Goal: Information Seeking & Learning: Learn about a topic

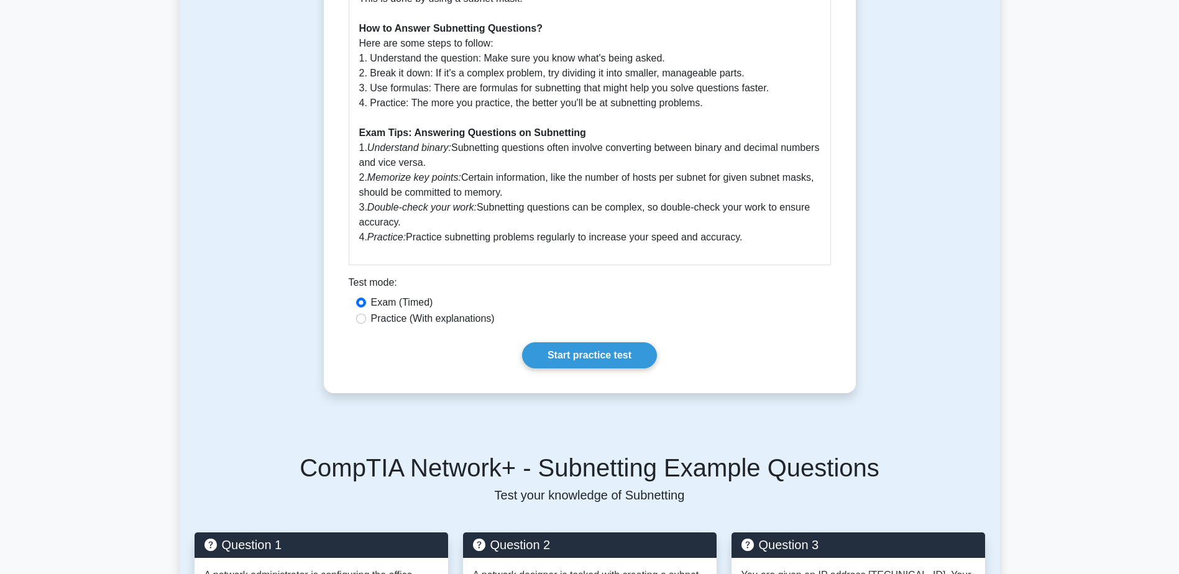
scroll to position [559, 0]
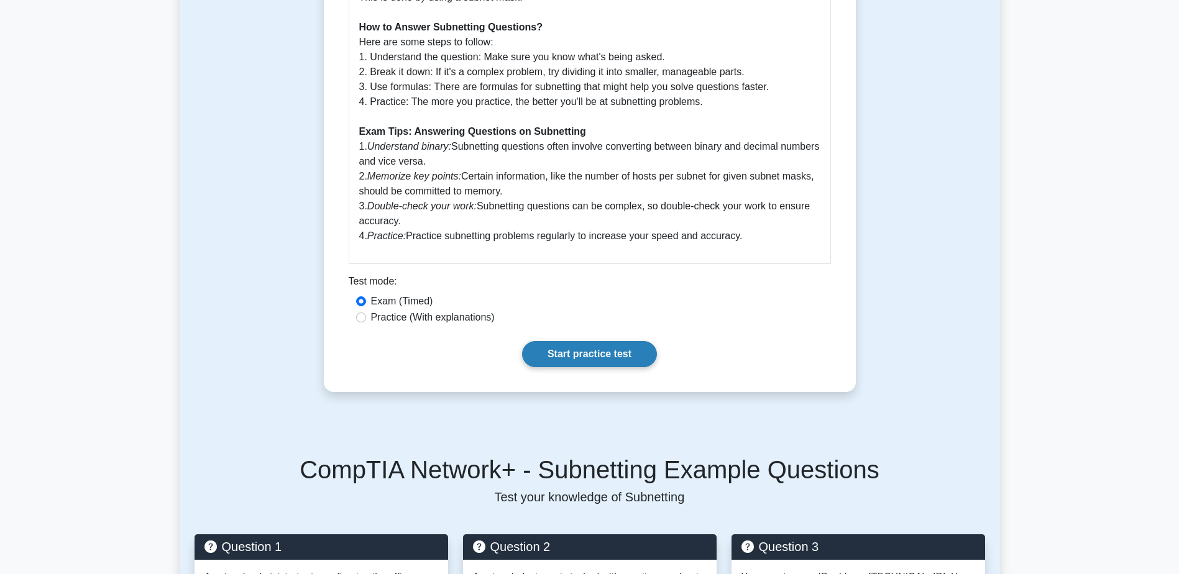
click at [566, 367] on link "Start practice test" at bounding box center [589, 354] width 135 height 26
click at [599, 357] on link "Start practice test" at bounding box center [589, 354] width 135 height 26
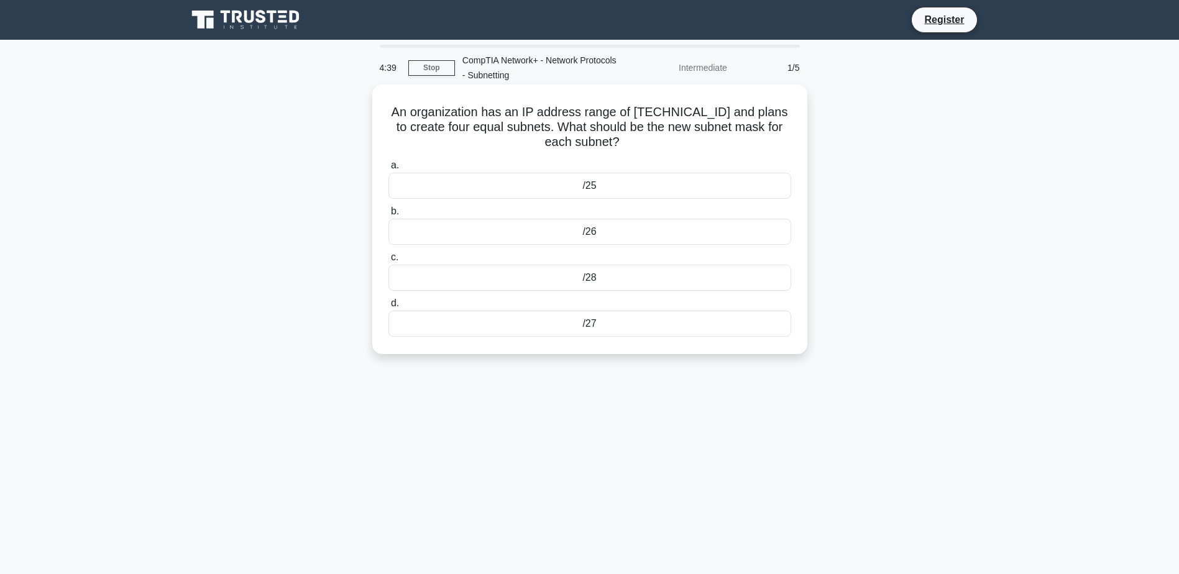
click at [466, 198] on div "/25" at bounding box center [589, 186] width 403 height 26
click at [388, 170] on input "a. /25" at bounding box center [388, 166] width 0 height 8
click at [420, 66] on link "Stop" at bounding box center [431, 68] width 47 height 16
click at [528, 328] on div "/27" at bounding box center [589, 324] width 403 height 26
click at [388, 308] on input "d. /27" at bounding box center [388, 304] width 0 height 8
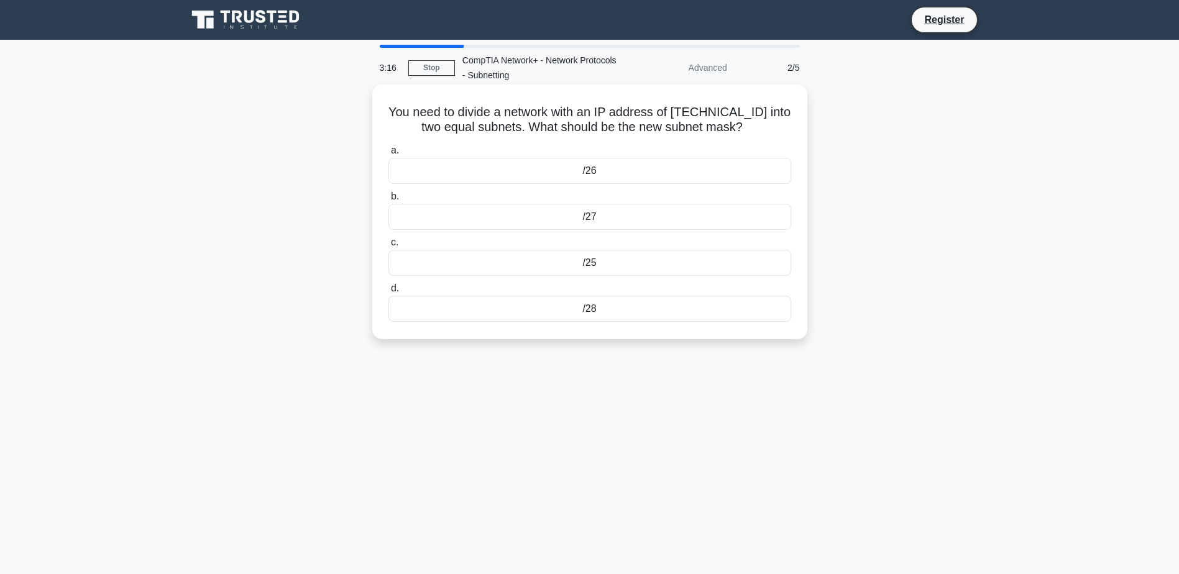
click at [697, 193] on label "b. /27" at bounding box center [589, 209] width 403 height 41
click at [388, 193] on input "b. /27" at bounding box center [388, 197] width 0 height 8
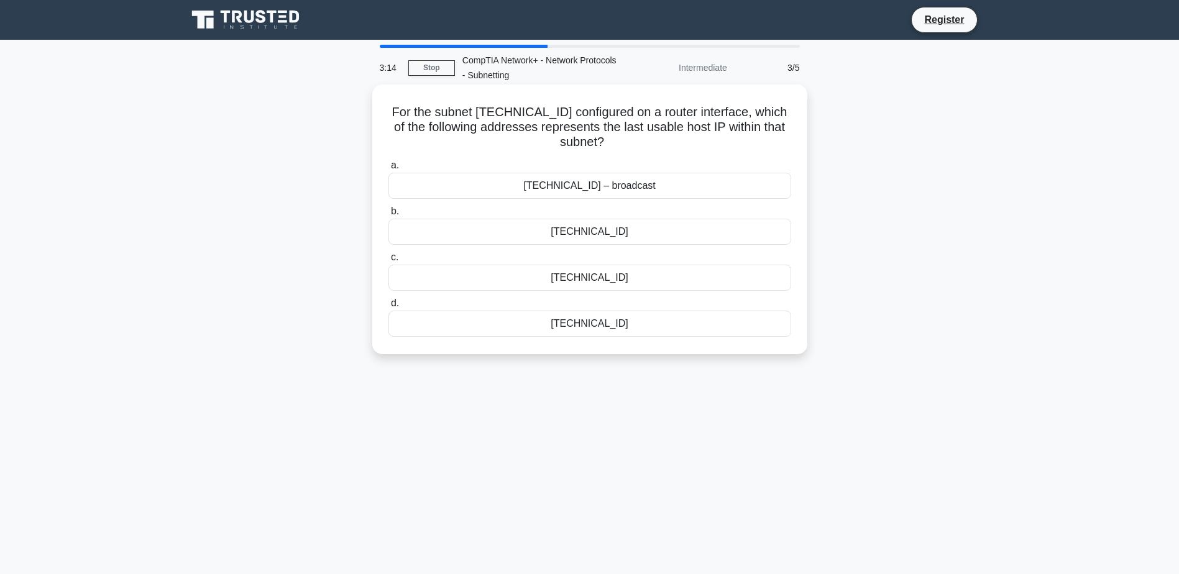
click at [665, 196] on div "192.168.77.71 – broadcast" at bounding box center [589, 186] width 403 height 26
click at [388, 170] on input "a. 192.168.77.71 – broadcast" at bounding box center [388, 166] width 0 height 8
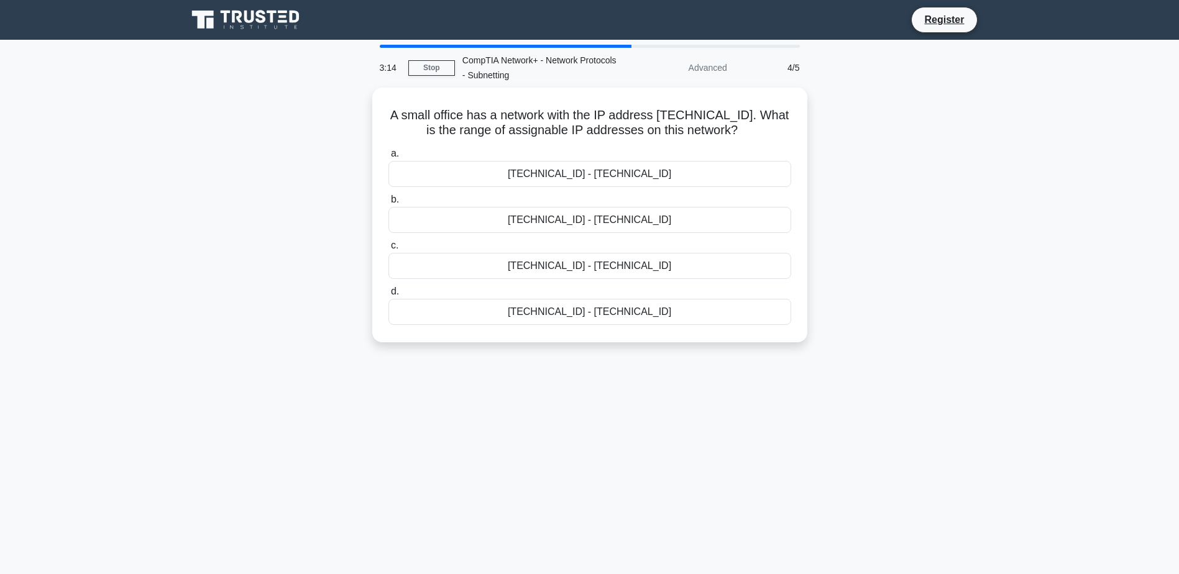
click at [669, 193] on label "b. 192.168.100.128 - 192.168.100.159" at bounding box center [589, 212] width 403 height 41
click at [388, 196] on input "b. 192.168.100.128 - 192.168.100.159" at bounding box center [388, 200] width 0 height 8
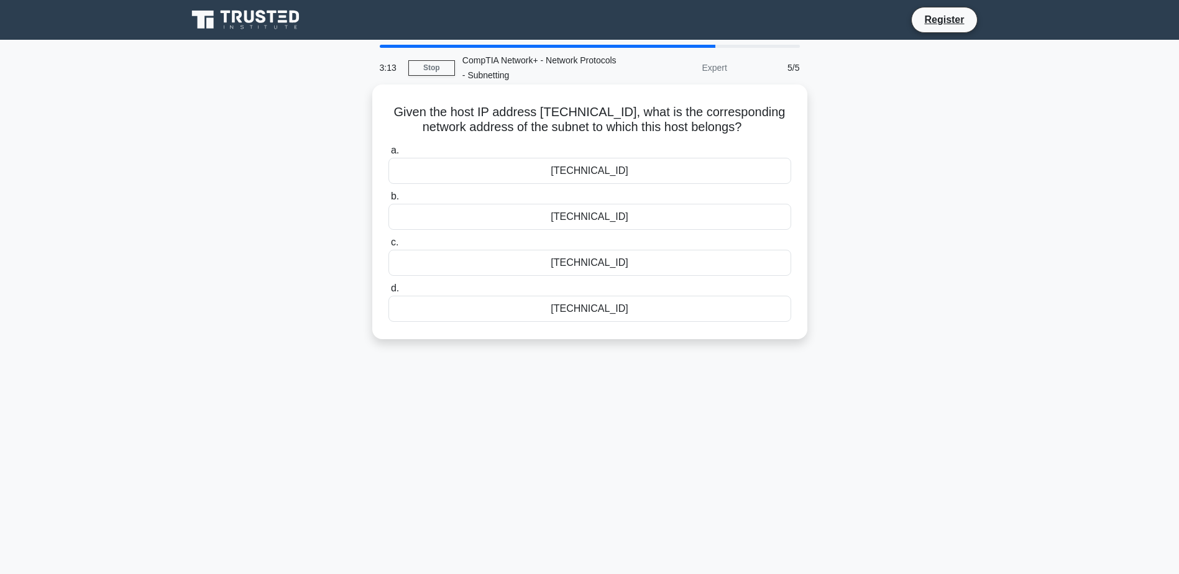
click at [674, 186] on div "a. 172.18.0.0 b. 172.18.32.0 c. d." at bounding box center [590, 232] width 418 height 184
click at [672, 181] on div "172.18.0.0" at bounding box center [589, 171] width 403 height 26
click at [388, 155] on input "a. 172.18.0.0" at bounding box center [388, 151] width 0 height 8
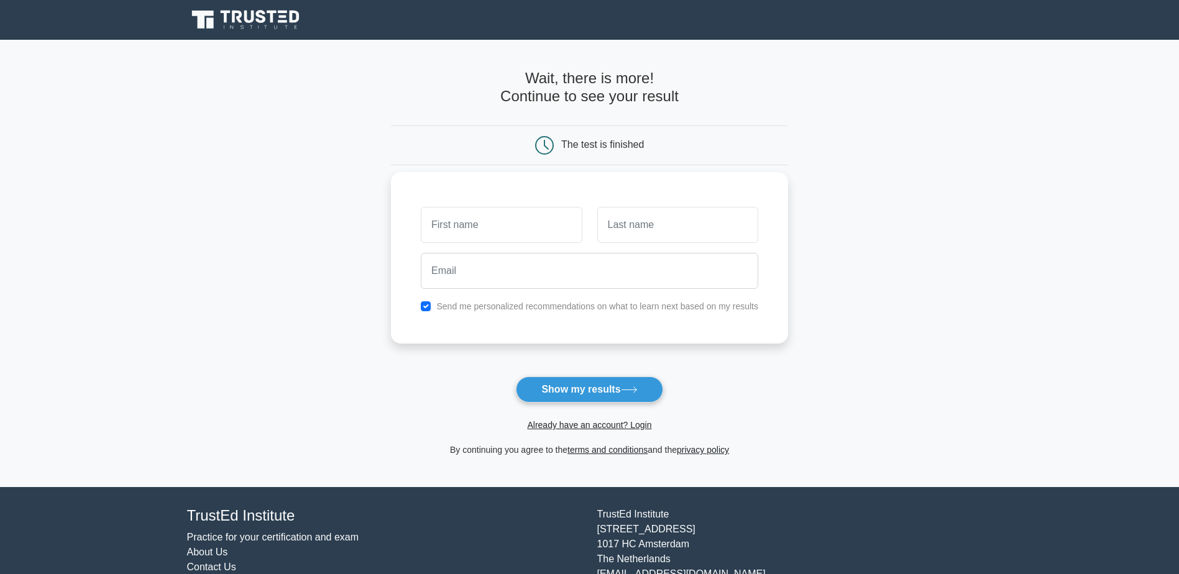
drag, startPoint x: 0, startPoint y: 0, endPoint x: 635, endPoint y: 180, distance: 660.1
click at [635, 180] on div "Send me personalized recommendations on what to learn next based on my results" at bounding box center [589, 258] width 397 height 172
click at [532, 389] on button "Show my results" at bounding box center [589, 390] width 147 height 26
